Goal: Task Accomplishment & Management: Complete application form

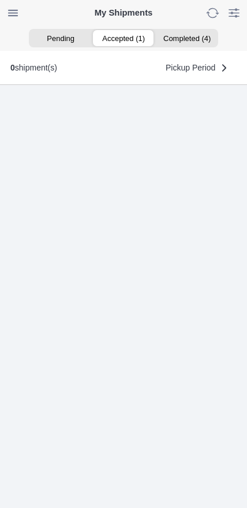
click at [133, 38] on ion-segment-button "Accepted (1)" at bounding box center [123, 38] width 63 height 16
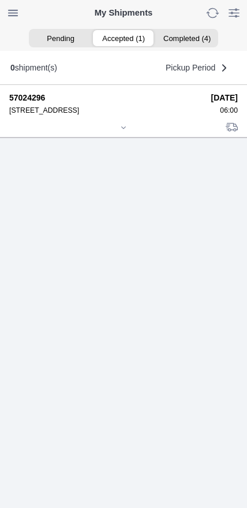
click at [128, 133] on div at bounding box center [123, 128] width 229 height 9
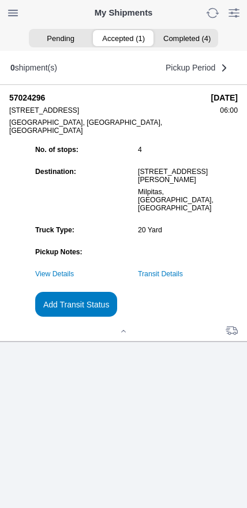
click at [183, 278] on link "Transit Details" at bounding box center [160, 274] width 45 height 8
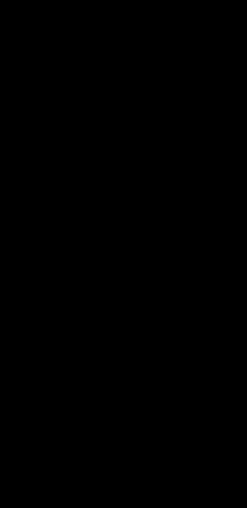
click at [27, 9] on span "button" at bounding box center [19, 13] width 16 height 16
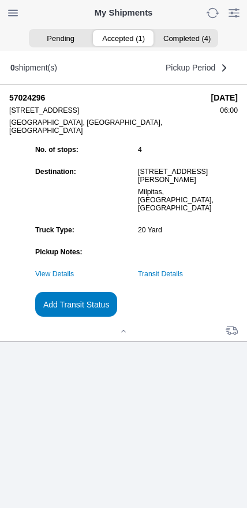
click at [0, 0] on slot "Add Transit Status" at bounding box center [0, 0] width 0 height 0
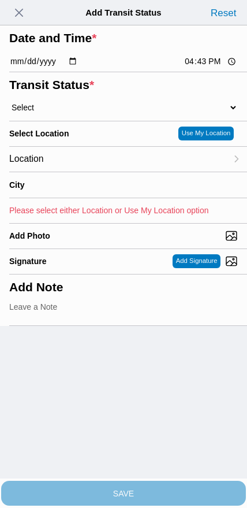
click at [201, 68] on input "16:43" at bounding box center [211, 61] width 54 height 12
type input "13:35"
click at [69, 113] on select "Select Arrive at Drop Off Arrive at Pickup Break Start Break Stop Depart Drop O…" at bounding box center [123, 107] width 229 height 10
select select "DPTPULOC"
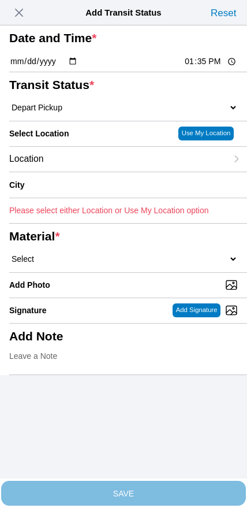
click at [100, 171] on div "Location" at bounding box center [118, 159] width 218 height 25
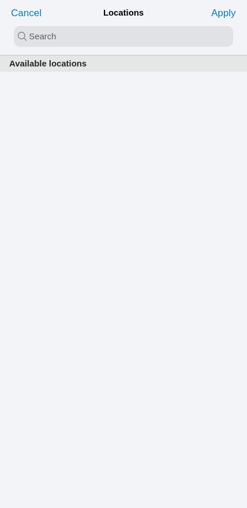
click at [113, 45] on input "search text" at bounding box center [123, 36] width 219 height 21
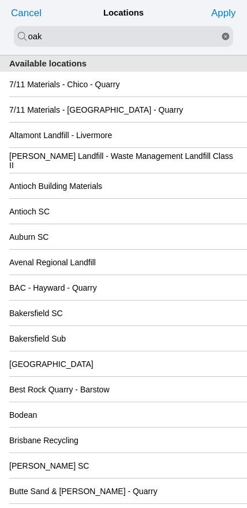
type input "oak"
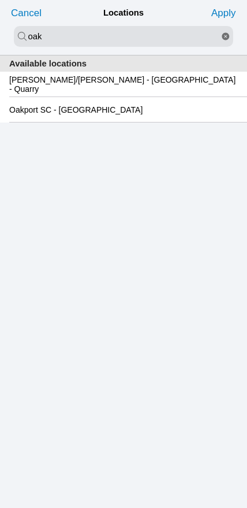
click at [0, 0] on slot "Oakport SC - Oakland" at bounding box center [0, 0] width 0 height 0
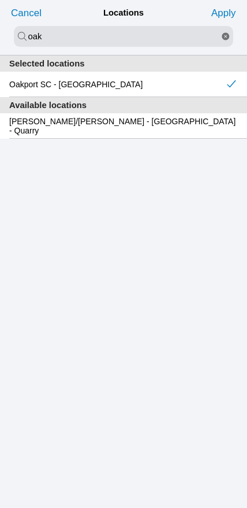
click at [0, 0] on slot "Apply" at bounding box center [0, 0] width 0 height 0
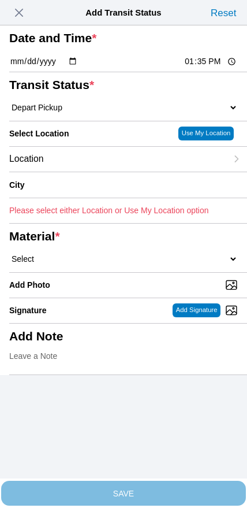
type input "Oakland"
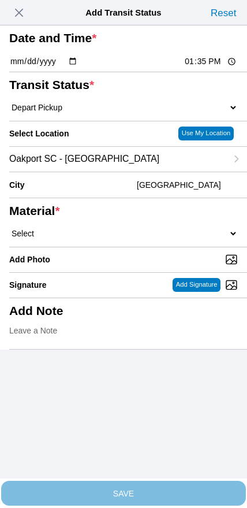
click at [157, 238] on select "Select 1" x 3" Rock 1" x 4" Rock 2" x 4" Rock Asphalt Cold Patch Backfill Spec …" at bounding box center [123, 233] width 229 height 10
select select "708654"
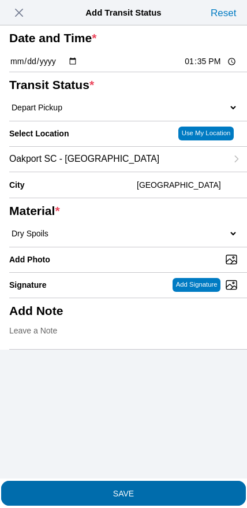
click at [144, 490] on span "SAVE" at bounding box center [123, 492] width 229 height 8
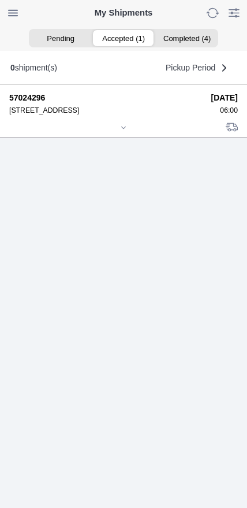
click at [121, 133] on div at bounding box center [123, 128] width 229 height 9
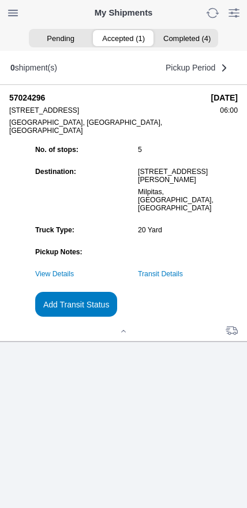
click at [0, 0] on slot "Add Transit Status" at bounding box center [0, 0] width 0 height 0
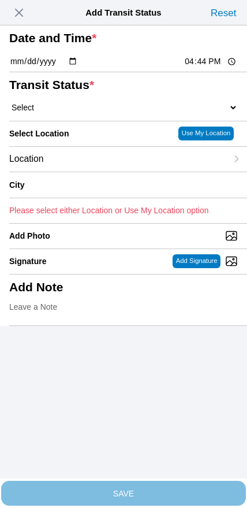
click at [200, 68] on input "16:44" at bounding box center [211, 61] width 54 height 12
type input "15:30"
click at [80, 113] on select "Select Arrive at Drop Off Arrive at Pickup Break Start Break Stop Depart Drop O…" at bounding box center [123, 107] width 229 height 10
select select "BREAKSTART"
click at [90, 171] on div "Location" at bounding box center [118, 159] width 218 height 25
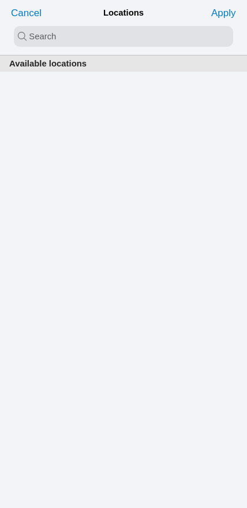
click at [105, 36] on input "search text" at bounding box center [123, 36] width 219 height 21
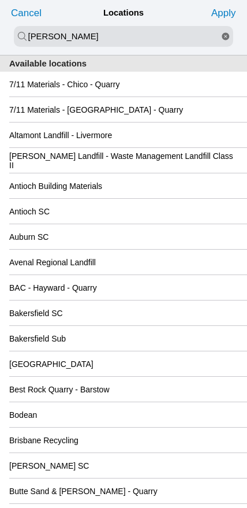
type input "newby"
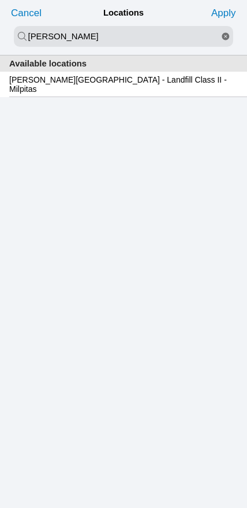
click at [0, 0] on slot "Newby Island - Landfill Class II - Milpitas" at bounding box center [0, 0] width 0 height 0
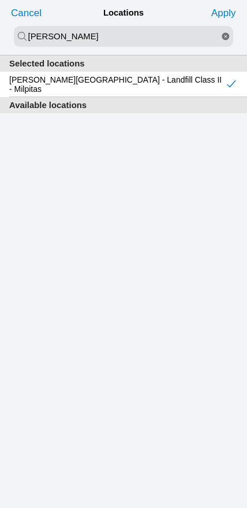
click at [0, 0] on slot "Apply" at bounding box center [0, 0] width 0 height 0
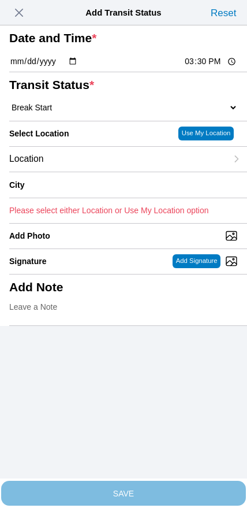
type input "Milpitas"
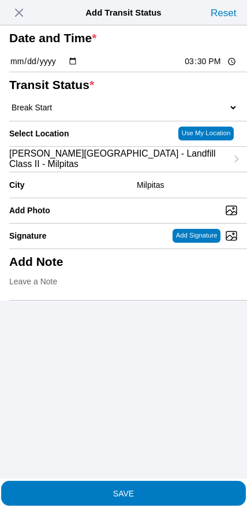
click at [0, 0] on slot "SAVE" at bounding box center [0, 0] width 0 height 0
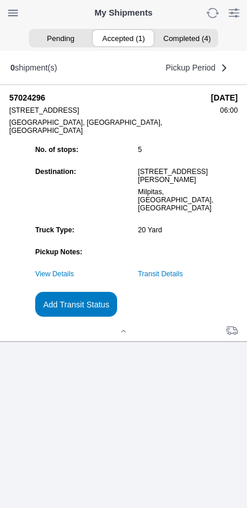
click at [183, 278] on link "Transit Details" at bounding box center [160, 274] width 45 height 8
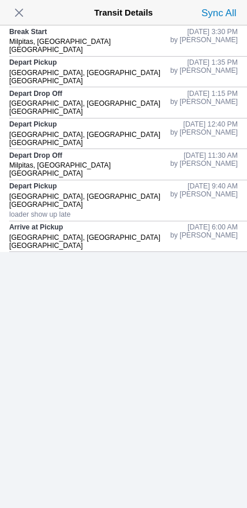
click at [22, 17] on span "button" at bounding box center [19, 13] width 16 height 16
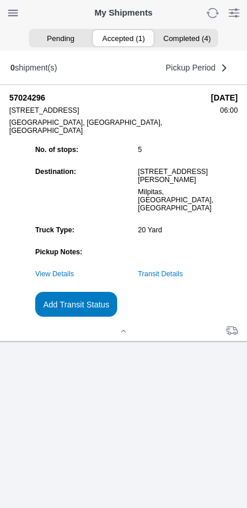
click at [0, 0] on slot "Add Transit Status" at bounding box center [0, 0] width 0 height 0
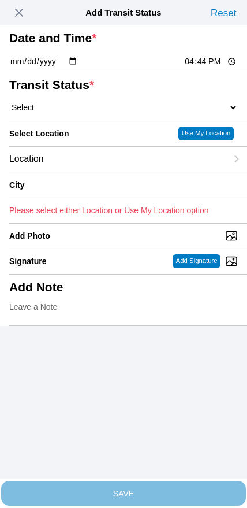
click at [207, 68] on input "16:44" at bounding box center [211, 61] width 54 height 12
type input "16:00"
click at [79, 113] on select "Select Arrive at Drop Off Arrive at Pickup Break Start Break Stop Depart Drop O…" at bounding box center [123, 107] width 229 height 10
select select "BREAKSTOP"
click at [93, 171] on div "Location" at bounding box center [118, 159] width 218 height 25
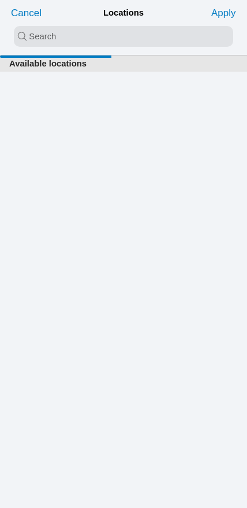
click at [100, 33] on input "search text" at bounding box center [123, 36] width 219 height 21
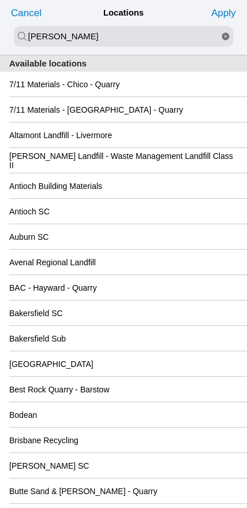
type input "newby"
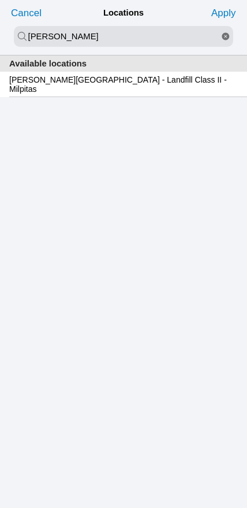
click at [0, 0] on slot "Newby Island - Landfill Class II - Milpitas" at bounding box center [0, 0] width 0 height 0
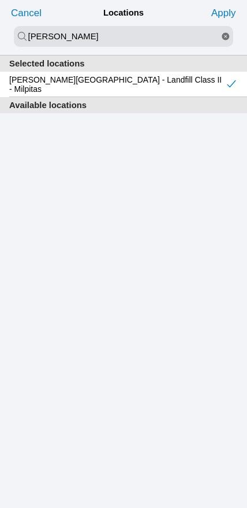
click at [0, 0] on slot "Apply" at bounding box center [0, 0] width 0 height 0
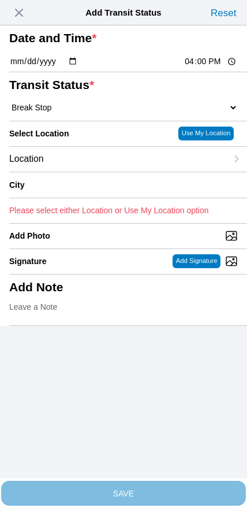
type input "Milpitas"
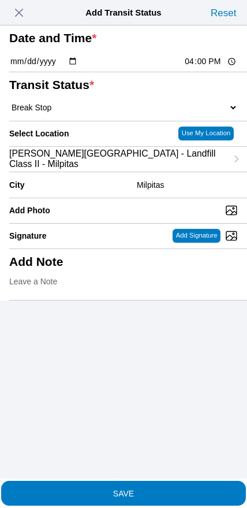
click at [140, 488] on span "SAVE" at bounding box center [123, 492] width 229 height 8
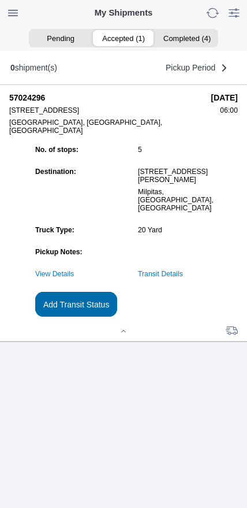
click at [0, 0] on slot "Add Transit Status" at bounding box center [0, 0] width 0 height 0
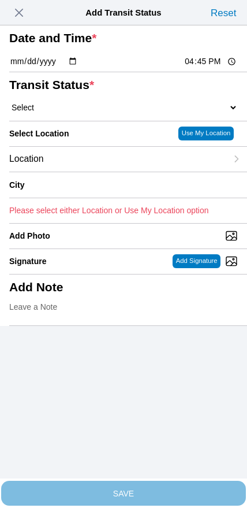
click at [199, 68] on input "16:45" at bounding box center [211, 61] width 54 height 12
type input "17:00"
click at [73, 113] on select "Select Arrive at Drop Off Arrive at Pickup Break Start Break Stop Depart Drop O…" at bounding box center [123, 107] width 229 height 10
select select "DPTDLVLOC"
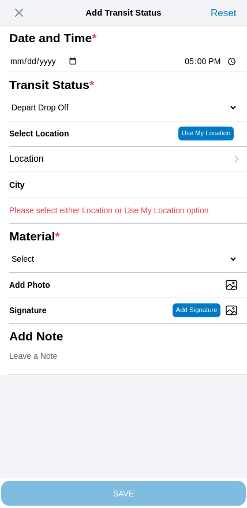
click at [83, 171] on div "Location" at bounding box center [118, 159] width 218 height 25
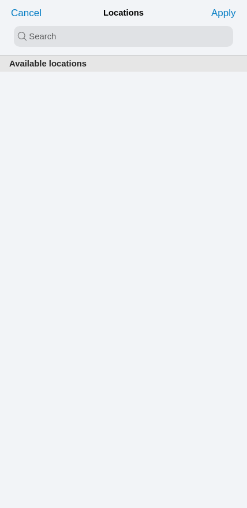
click at [117, 35] on input "search text" at bounding box center [123, 36] width 219 height 21
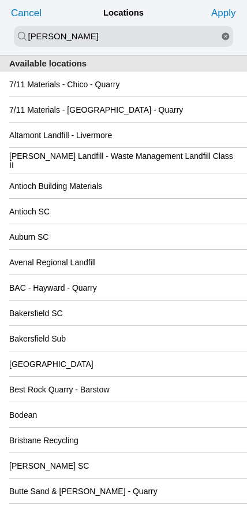
type input "newby"
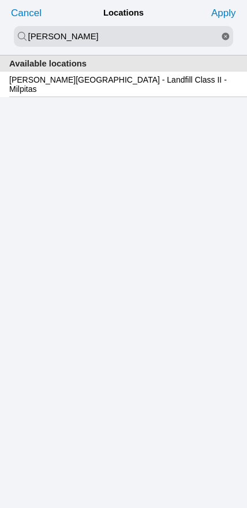
click at [0, 0] on slot "Newby Island - Landfill Class II - Milpitas" at bounding box center [0, 0] width 0 height 0
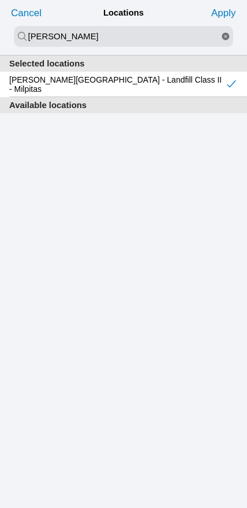
click at [0, 0] on slot "Apply" at bounding box center [0, 0] width 0 height 0
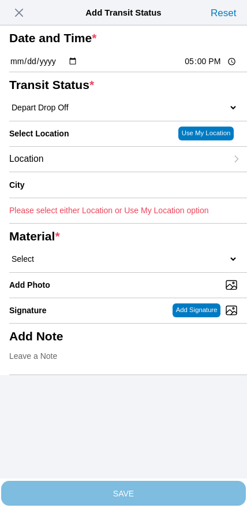
type input "Milpitas"
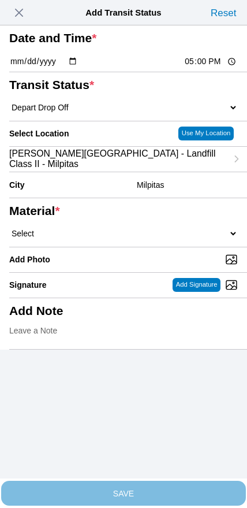
click at [133, 238] on select "Select 1" x 3" Rock 1" x 4" Rock 2" x 4" Rock Asphalt Cold Patch Backfill Spec …" at bounding box center [123, 233] width 229 height 10
select select "708654"
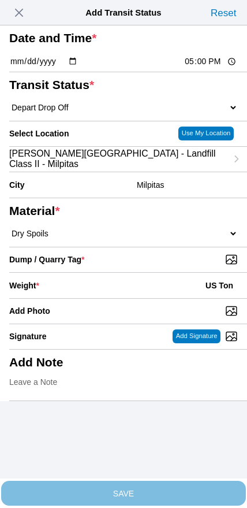
click at [167, 266] on input "Dump / Quarry Tag *" at bounding box center [128, 259] width 238 height 13
type input "C:\fakepath\image.jpg"
click at [91, 298] on div "Weight * US Ton" at bounding box center [123, 285] width 229 height 25
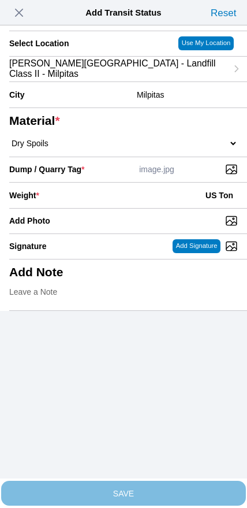
scroll to position [104, 0]
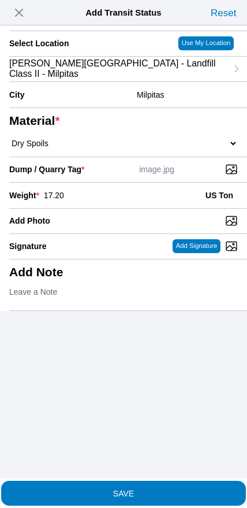
type input "17.20"
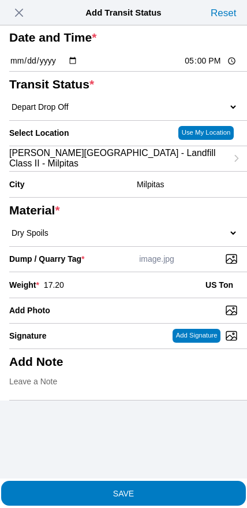
scroll to position [29, 0]
click at [154, 488] on span "SAVE" at bounding box center [123, 492] width 229 height 8
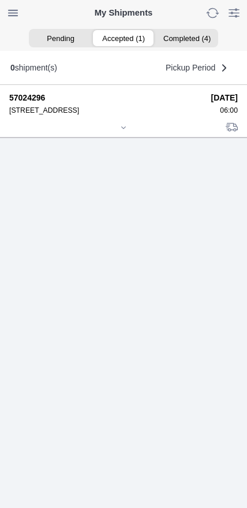
click at [123, 131] on icon at bounding box center [123, 127] width 7 height 7
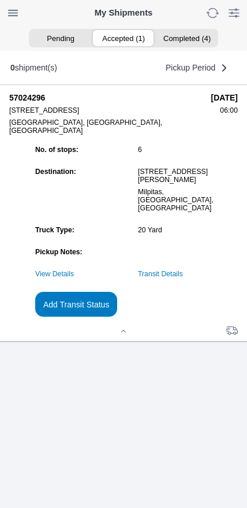
click at [0, 0] on slot "Add Transit Status" at bounding box center [0, 0] width 0 height 0
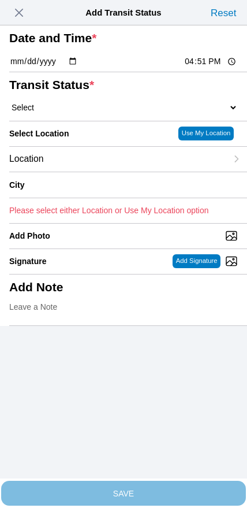
click at [203, 68] on input "16:51" at bounding box center [211, 61] width 54 height 12
type input "18:30"
click at [75, 113] on select "Select Arrive at Drop Off Arrive at Pickup Break Start Break Stop Depart Drop O…" at bounding box center [123, 107] width 229 height 10
select select "DELIVRED"
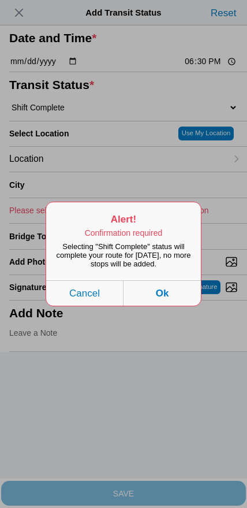
click at [184, 301] on button "Ok" at bounding box center [162, 292] width 77 height 25
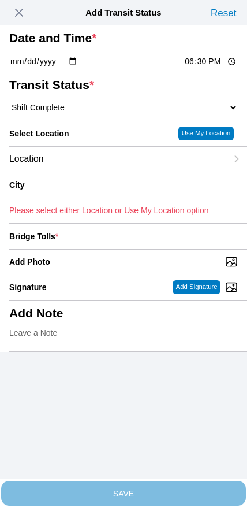
click at [95, 171] on div "Location" at bounding box center [118, 159] width 218 height 25
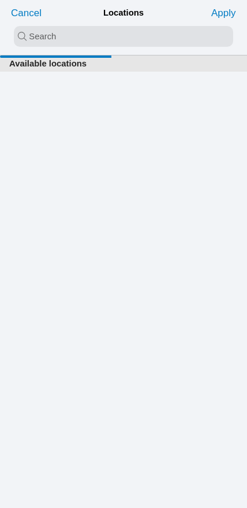
click at [108, 35] on input "search text" at bounding box center [123, 36] width 219 height 21
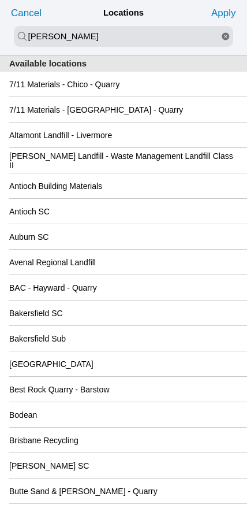
type input "newby"
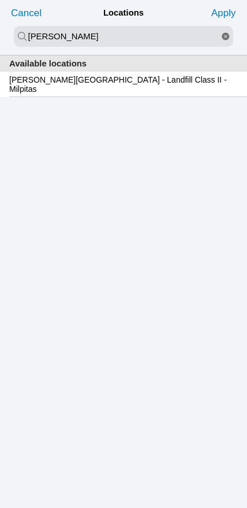
click at [0, 0] on slot "Newby Island - Landfill Class II - Milpitas" at bounding box center [0, 0] width 0 height 0
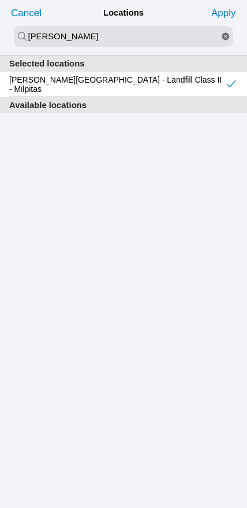
click at [0, 0] on slot "Apply" at bounding box center [0, 0] width 0 height 0
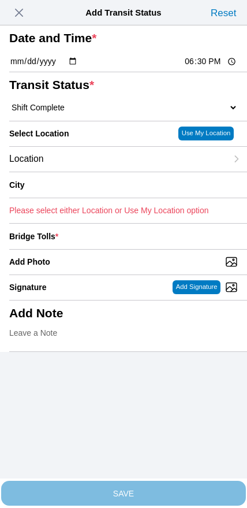
type input "Milpitas"
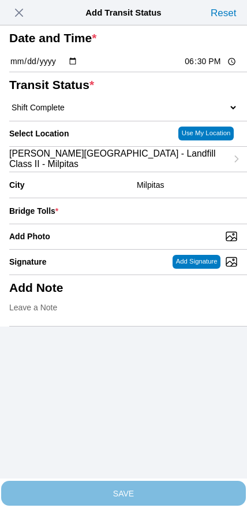
click at [140, 243] on input "Add Photo" at bounding box center [128, 236] width 238 height 13
type input "C:\fakepath\IMG_7082.jpeg"
click at [177, 223] on input "number" at bounding box center [150, 210] width 175 height 25
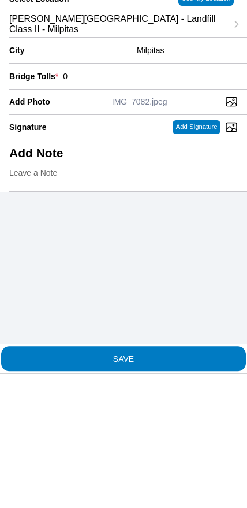
type input "0"
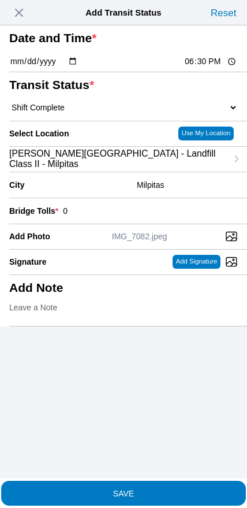
click at [164, 488] on span "SAVE" at bounding box center [123, 492] width 229 height 8
